Goal: Transaction & Acquisition: Purchase product/service

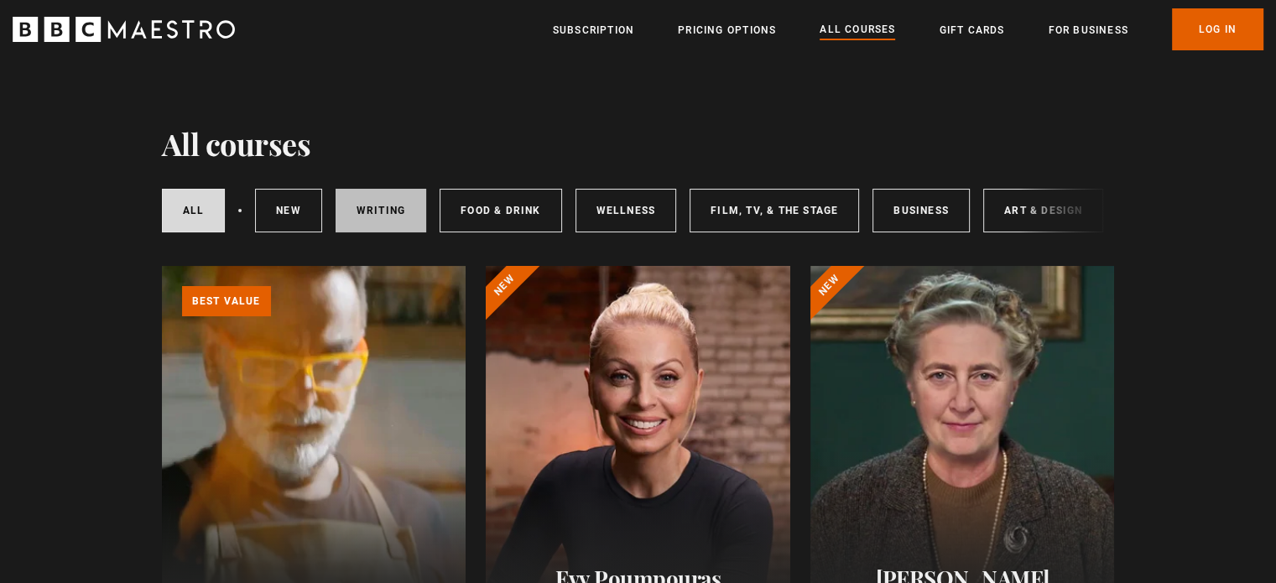
click at [388, 189] on link "Writing" at bounding box center [381, 211] width 91 height 44
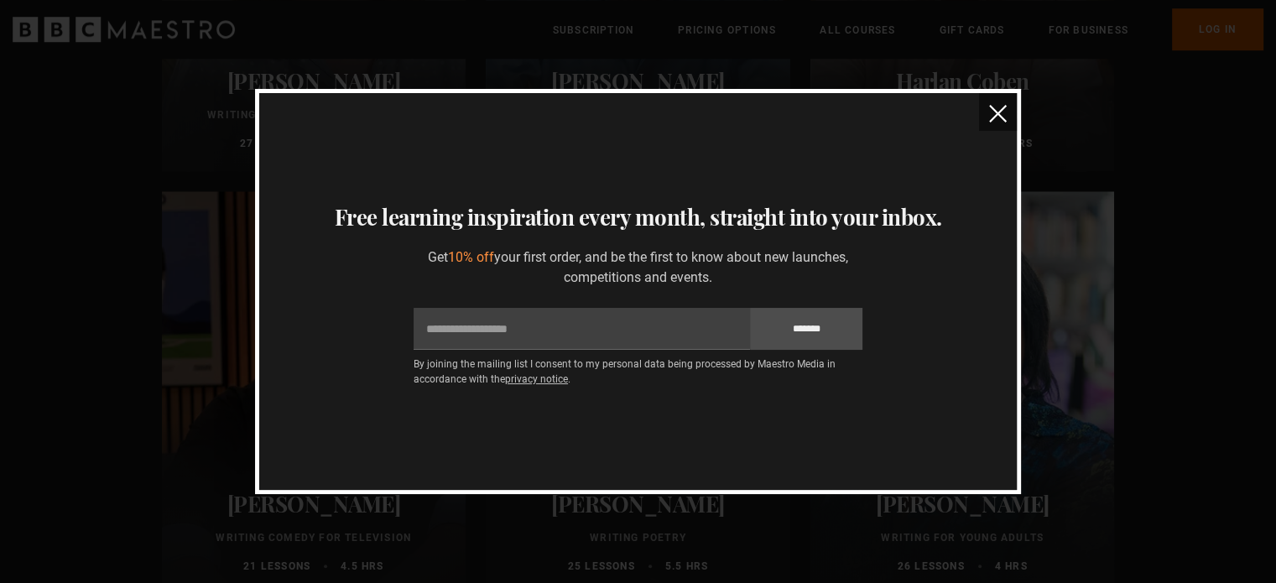
scroll to position [1329, 0]
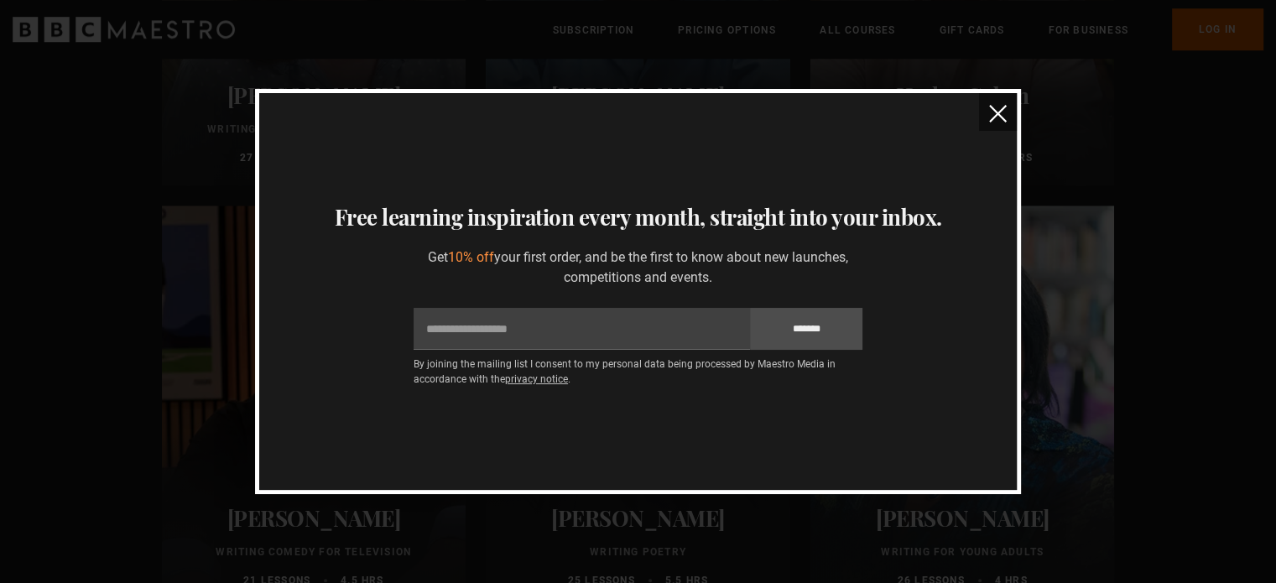
drag, startPoint x: 1287, startPoint y: 90, endPoint x: 1288, endPoint y: 273, distance: 182.9
click at [991, 127] on button "close" at bounding box center [998, 112] width 38 height 38
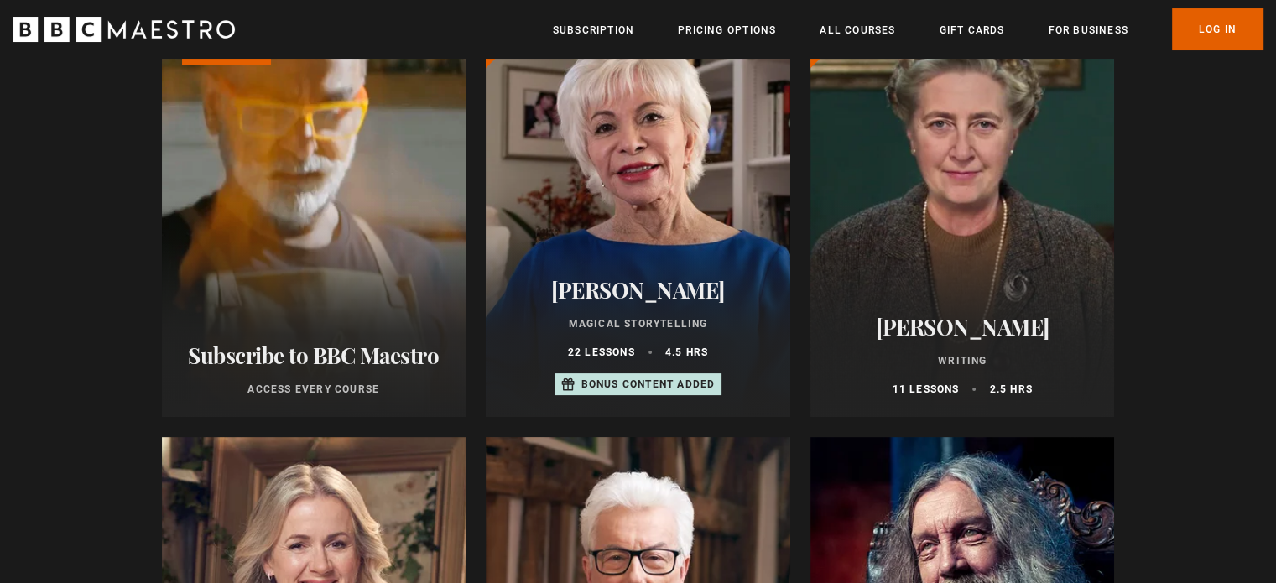
scroll to position [164, 0]
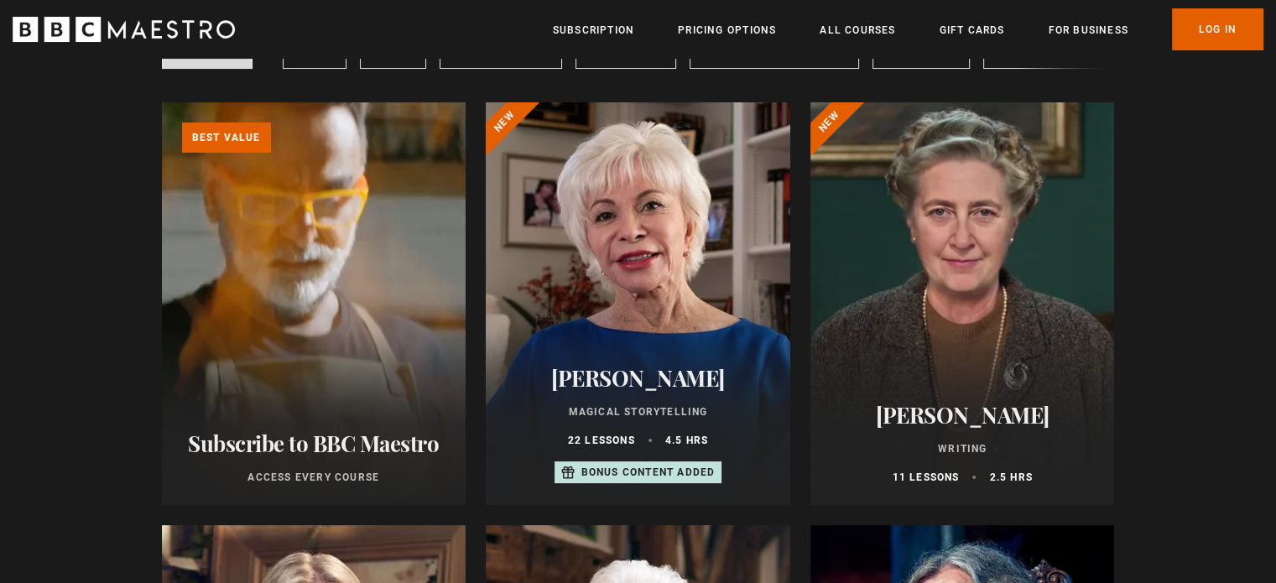
click at [961, 312] on div at bounding box center [962, 303] width 304 height 403
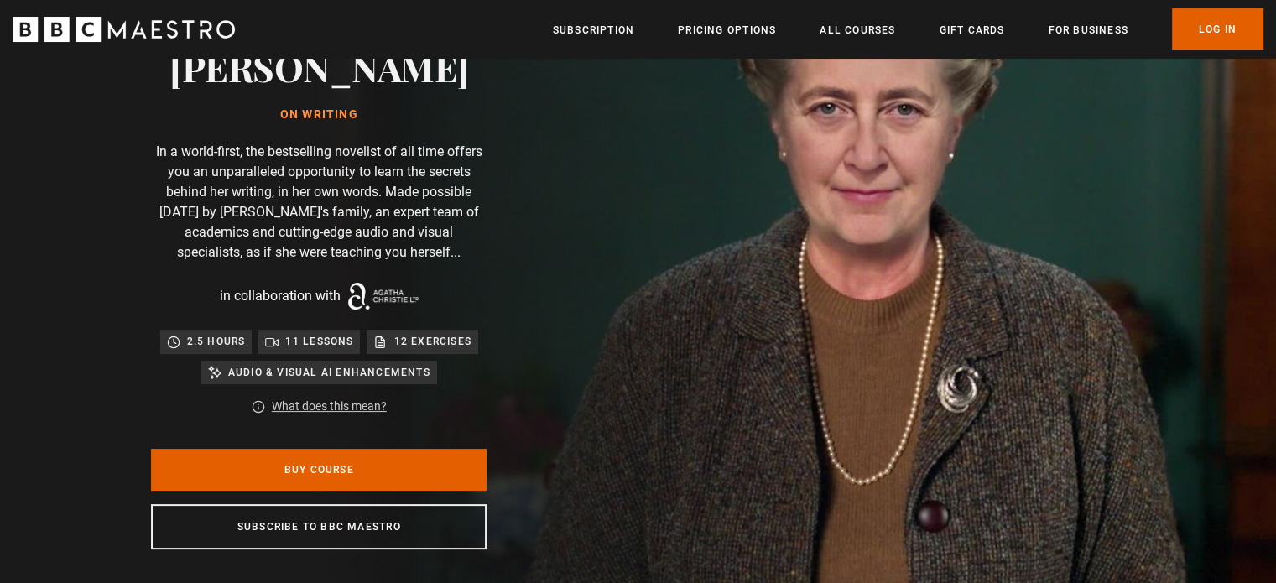
scroll to position [134, 0]
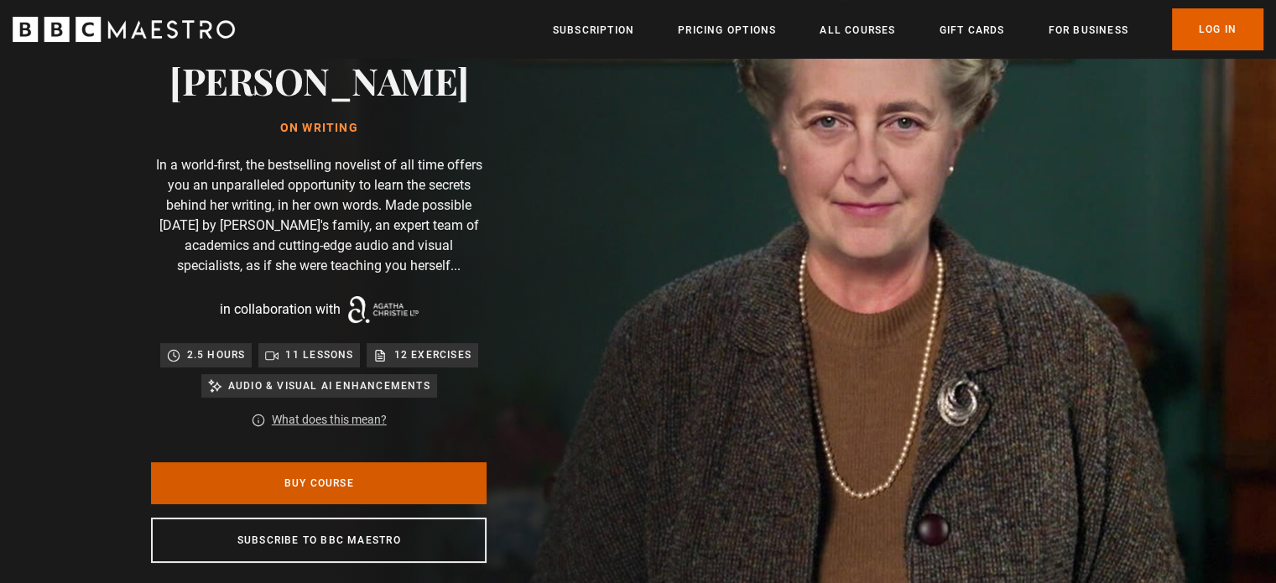
click at [424, 483] on link "Buy Course" at bounding box center [319, 483] width 336 height 42
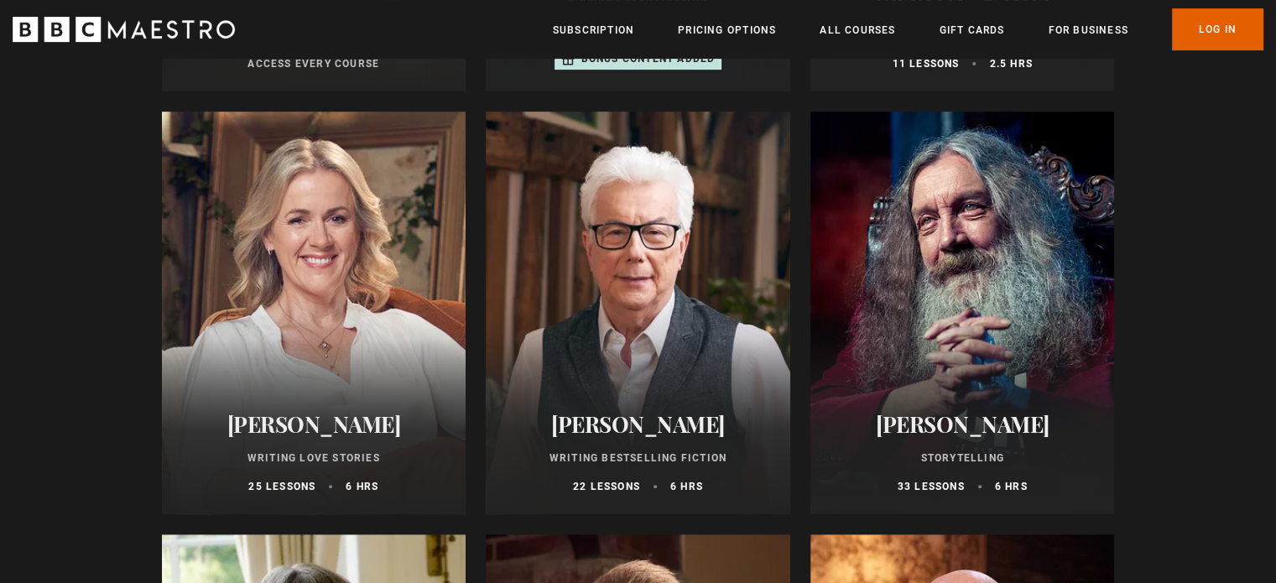
scroll to position [626, 0]
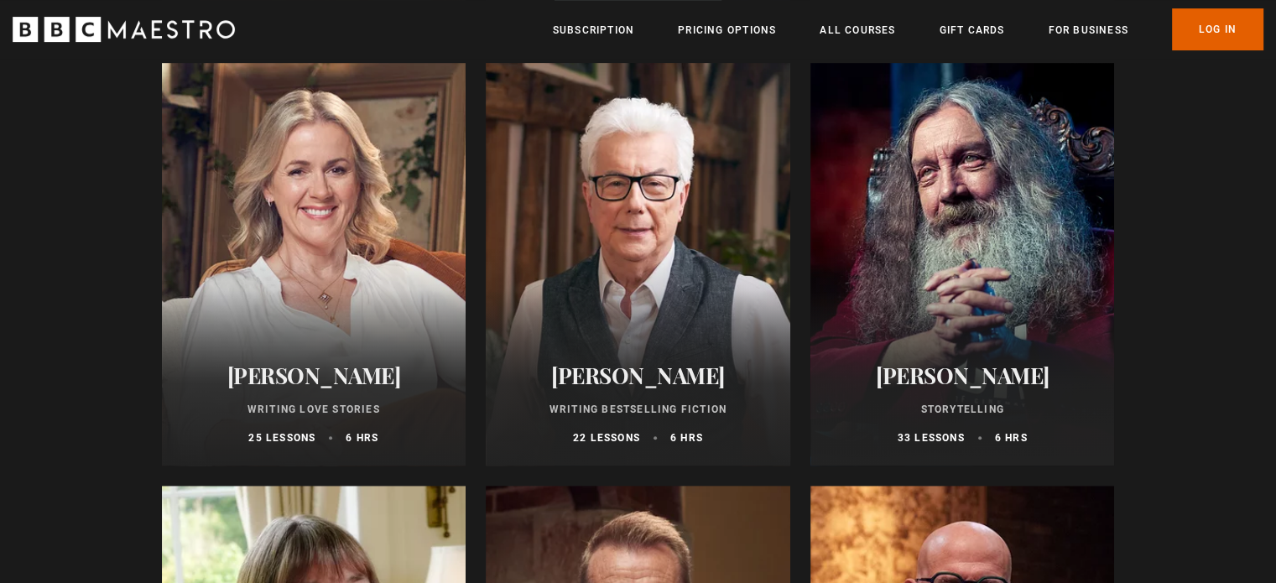
click at [1039, 253] on div at bounding box center [962, 264] width 304 height 403
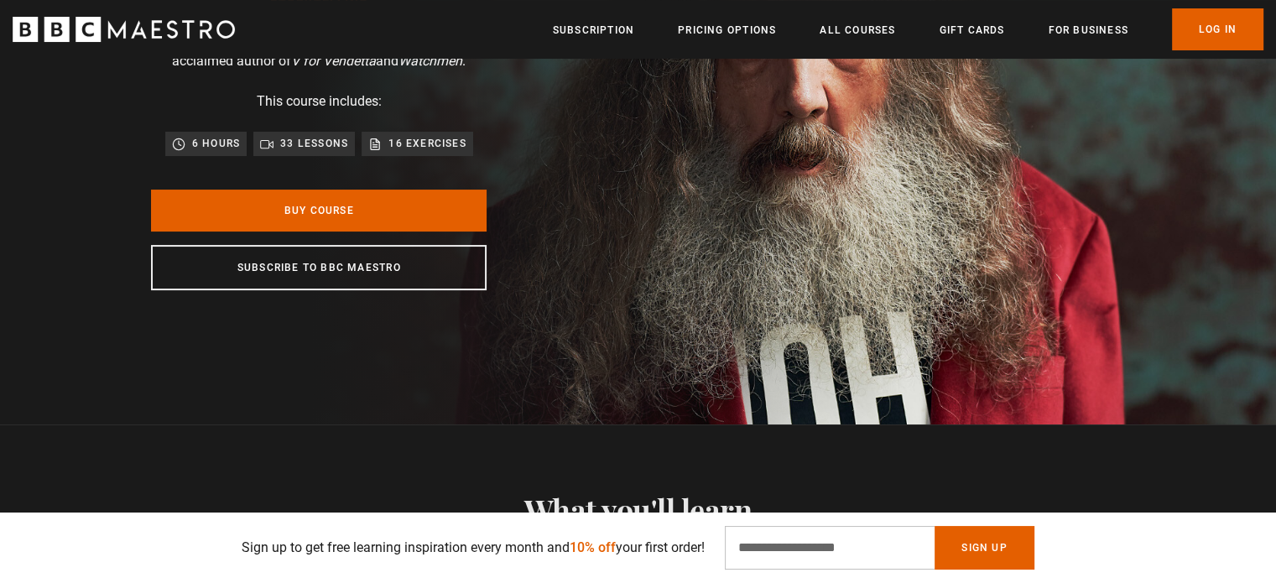
scroll to position [122, 0]
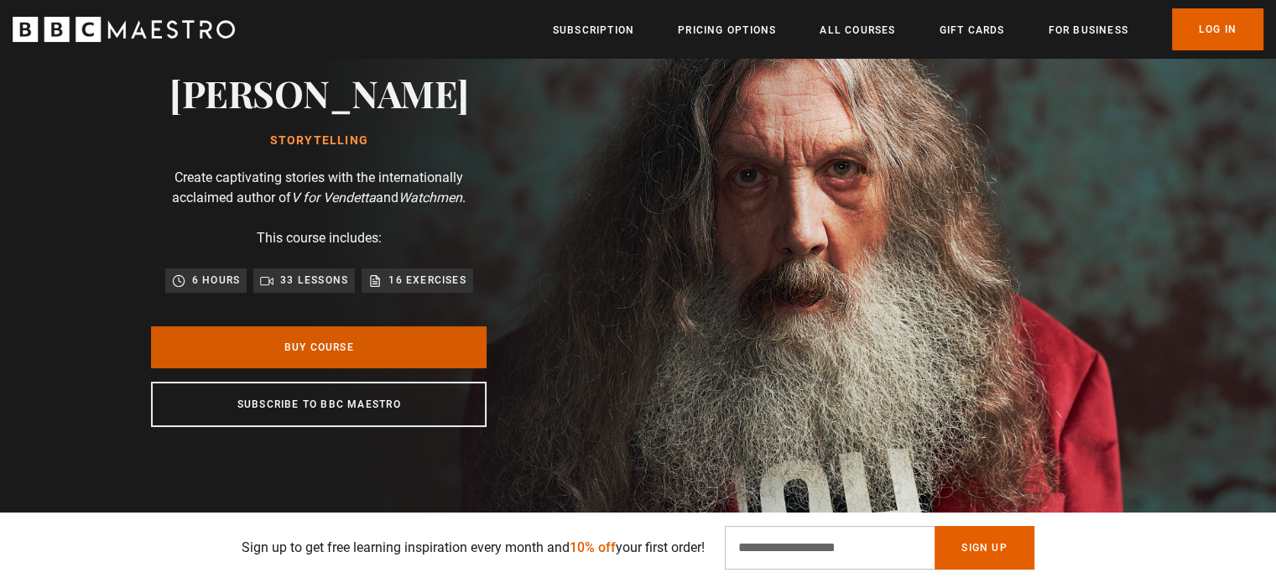
click at [265, 351] on link "Buy Course" at bounding box center [319, 347] width 336 height 42
